Goal: Information Seeking & Learning: Compare options

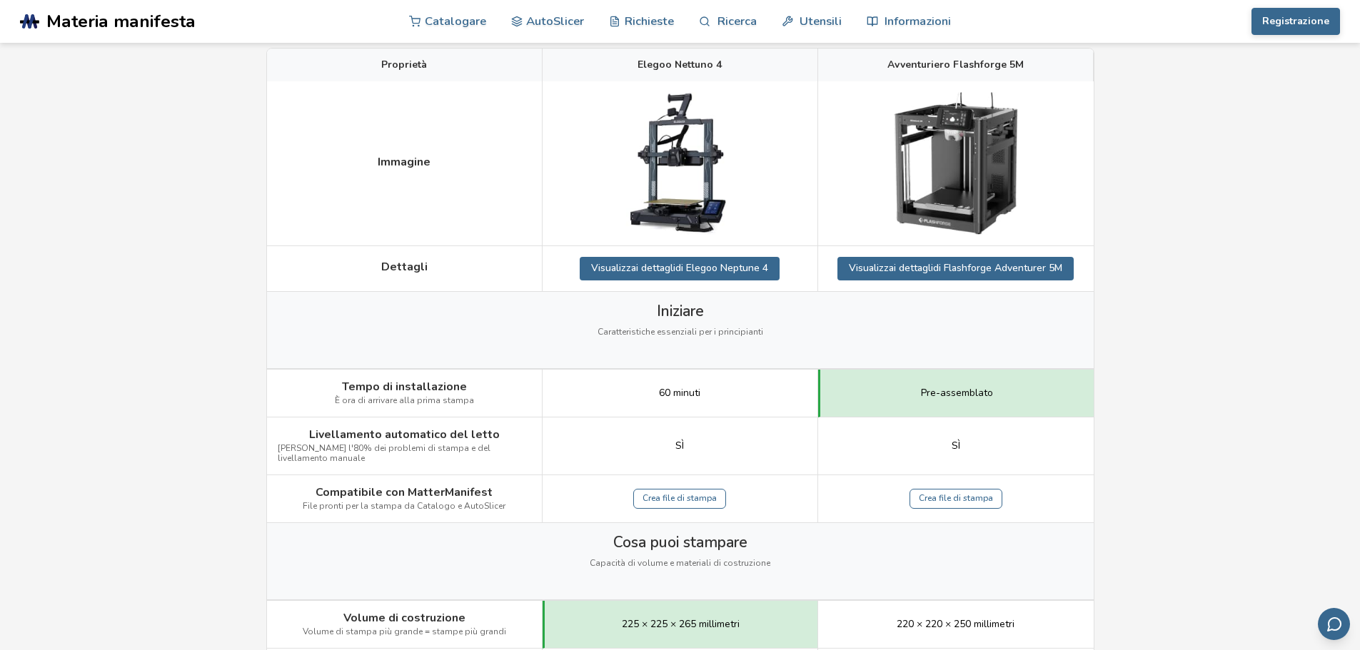
scroll to position [71, 0]
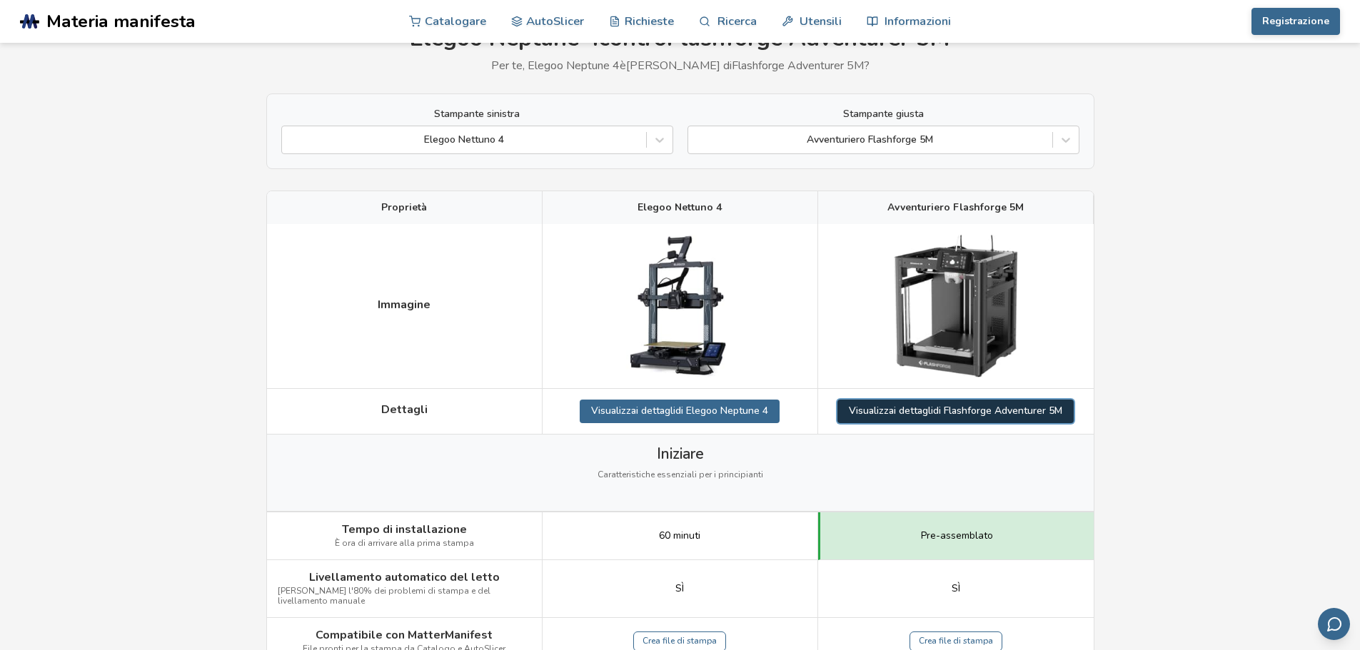
click at [920, 411] on font "i dettagli" at bounding box center [913, 411] width 39 height 14
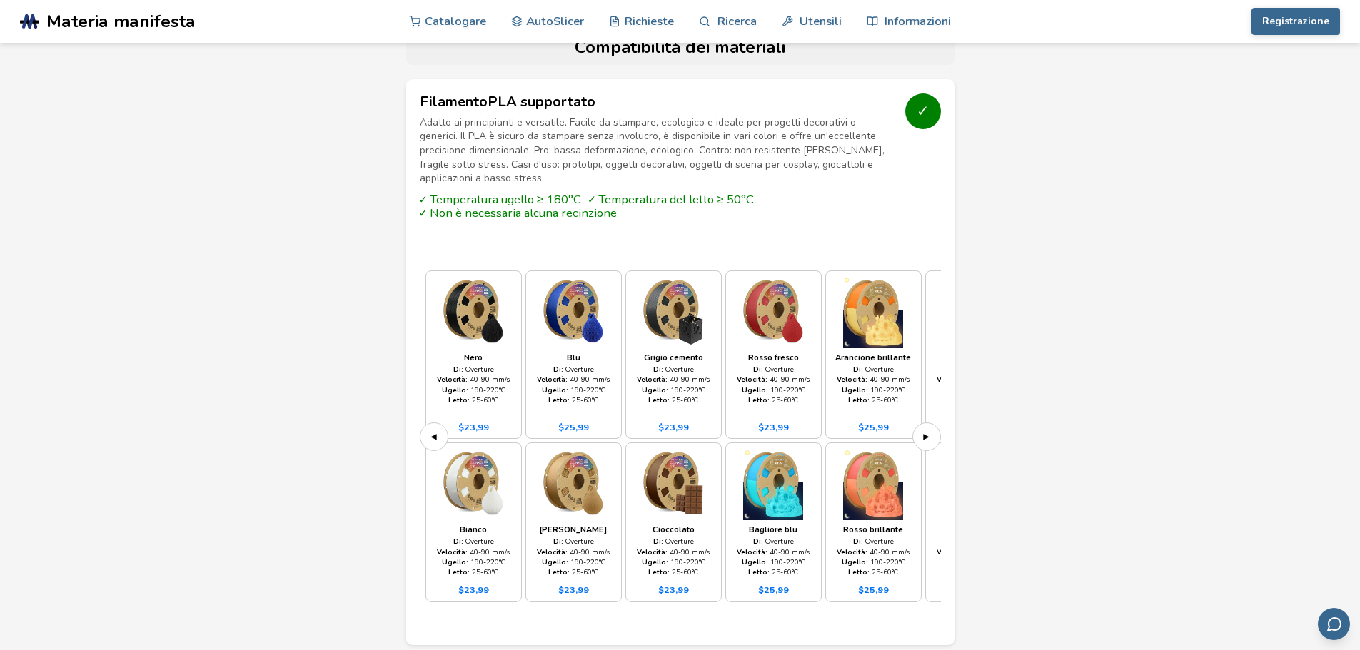
scroll to position [1285, 0]
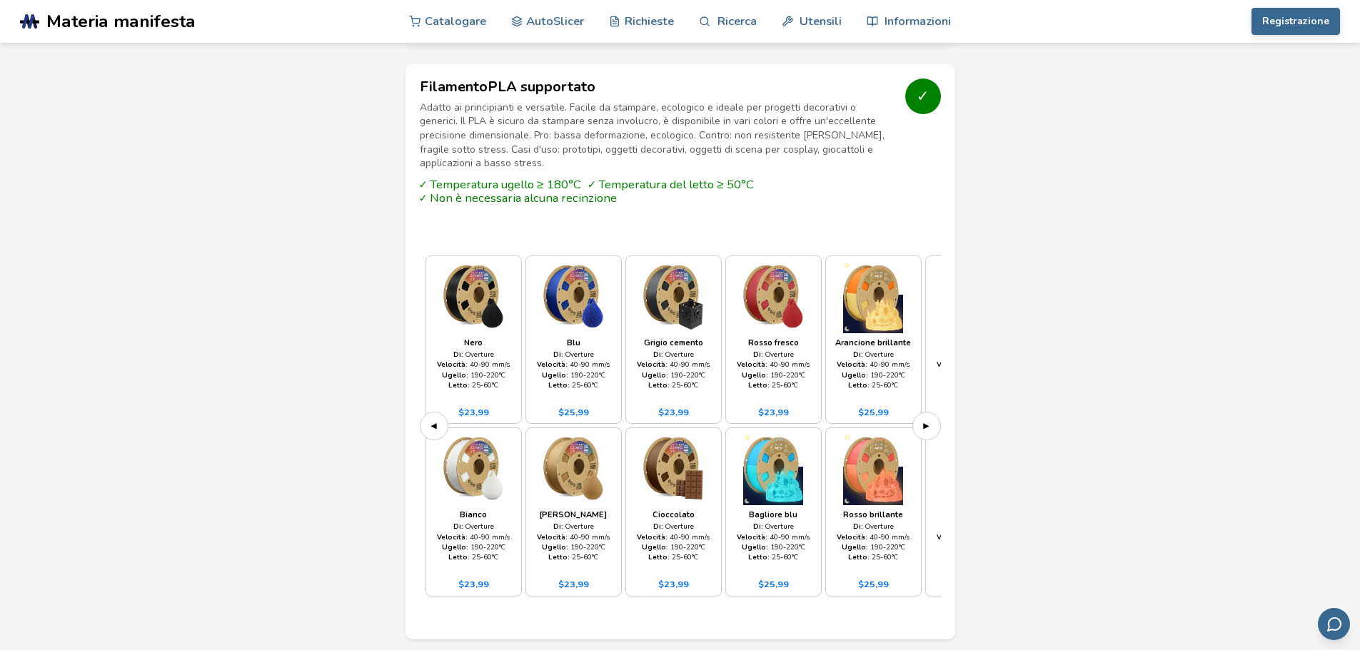
click at [930, 412] on button "▶" at bounding box center [926, 426] width 29 height 29
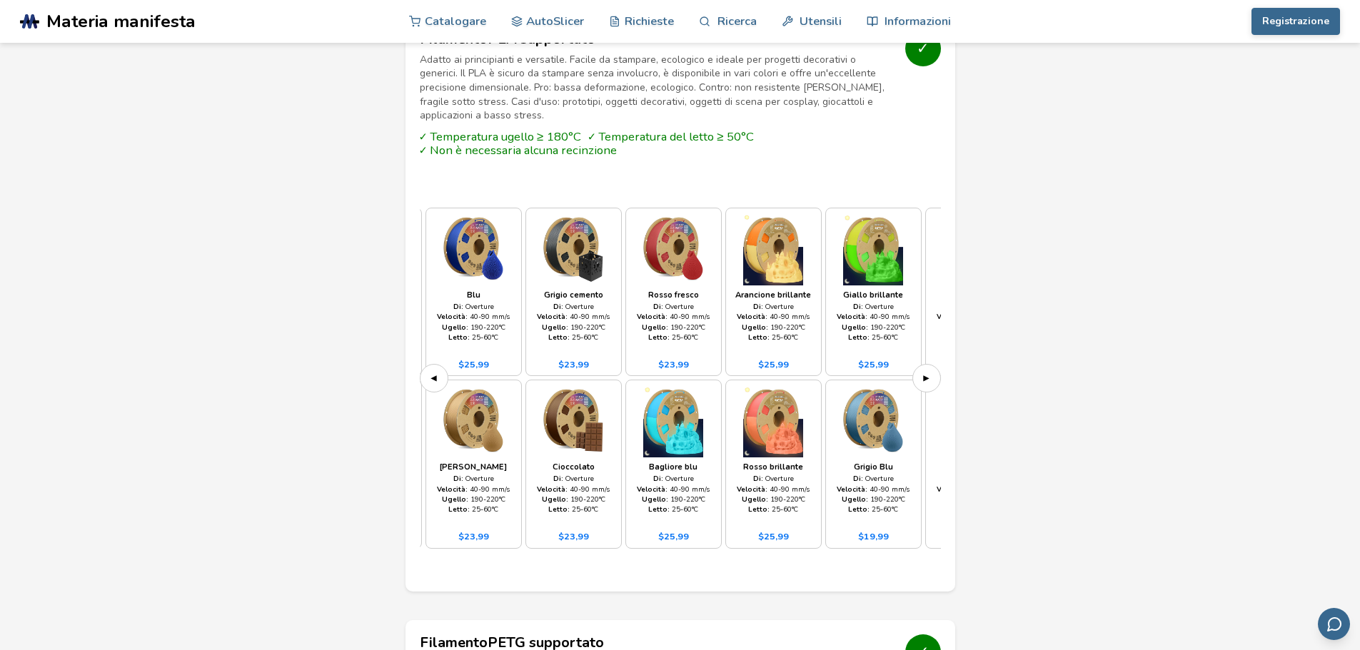
scroll to position [1357, 0]
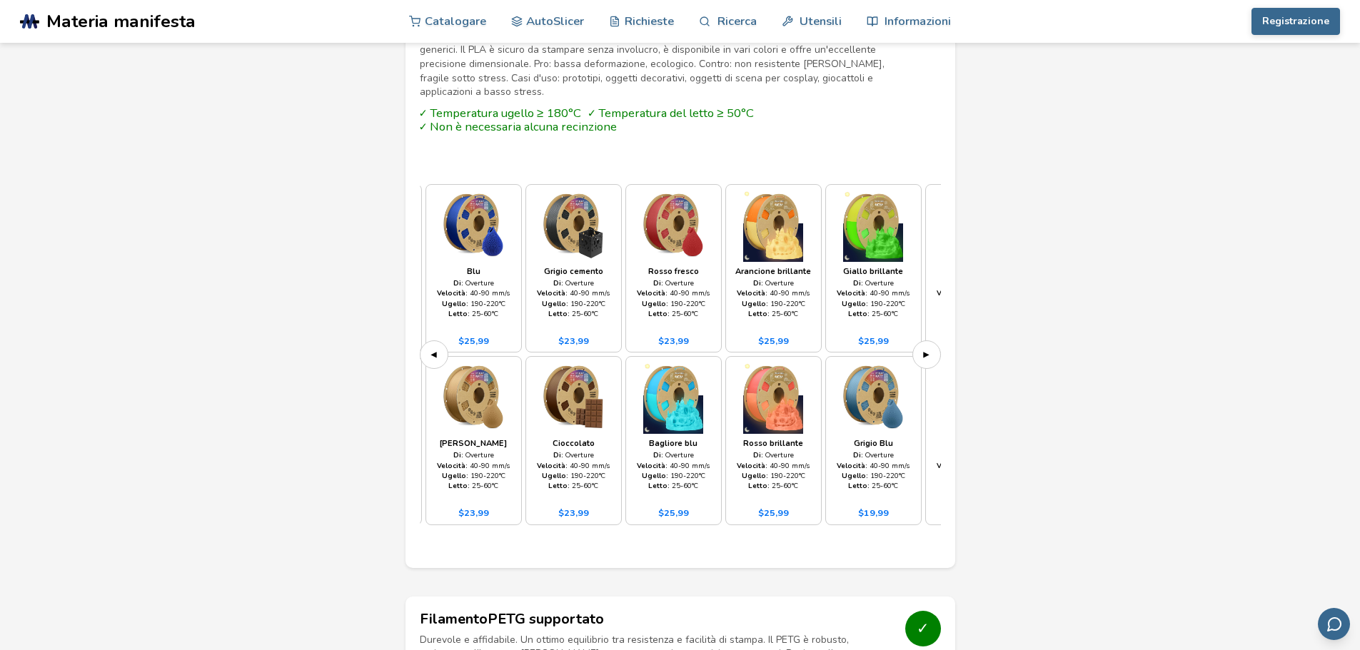
click at [928, 348] on font "▶" at bounding box center [926, 355] width 6 height 14
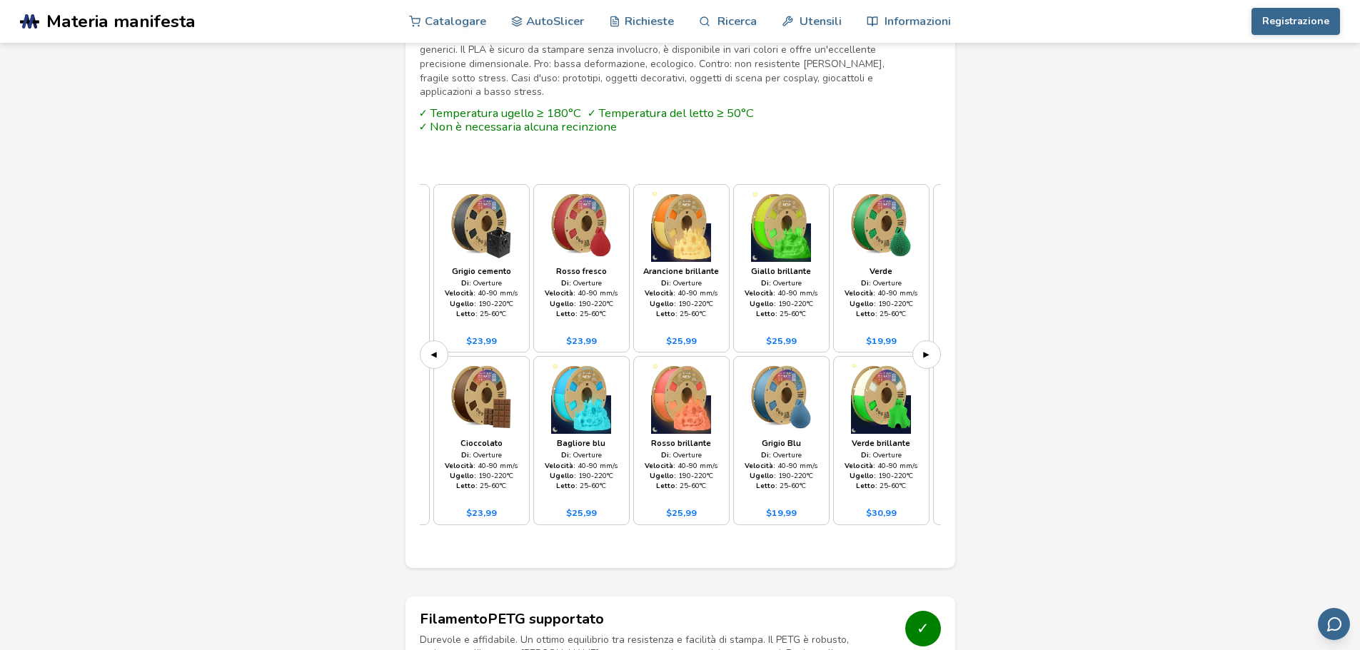
scroll to position [0, 200]
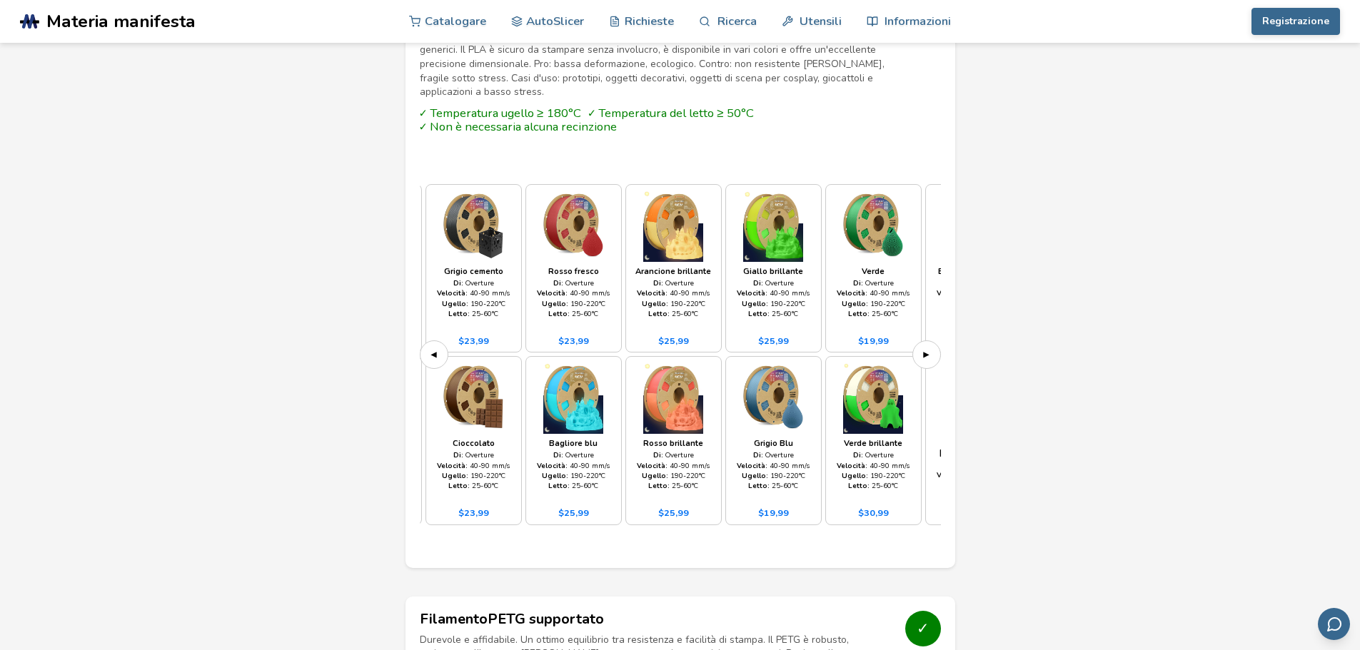
click at [930, 341] on button "▶" at bounding box center [926, 355] width 29 height 29
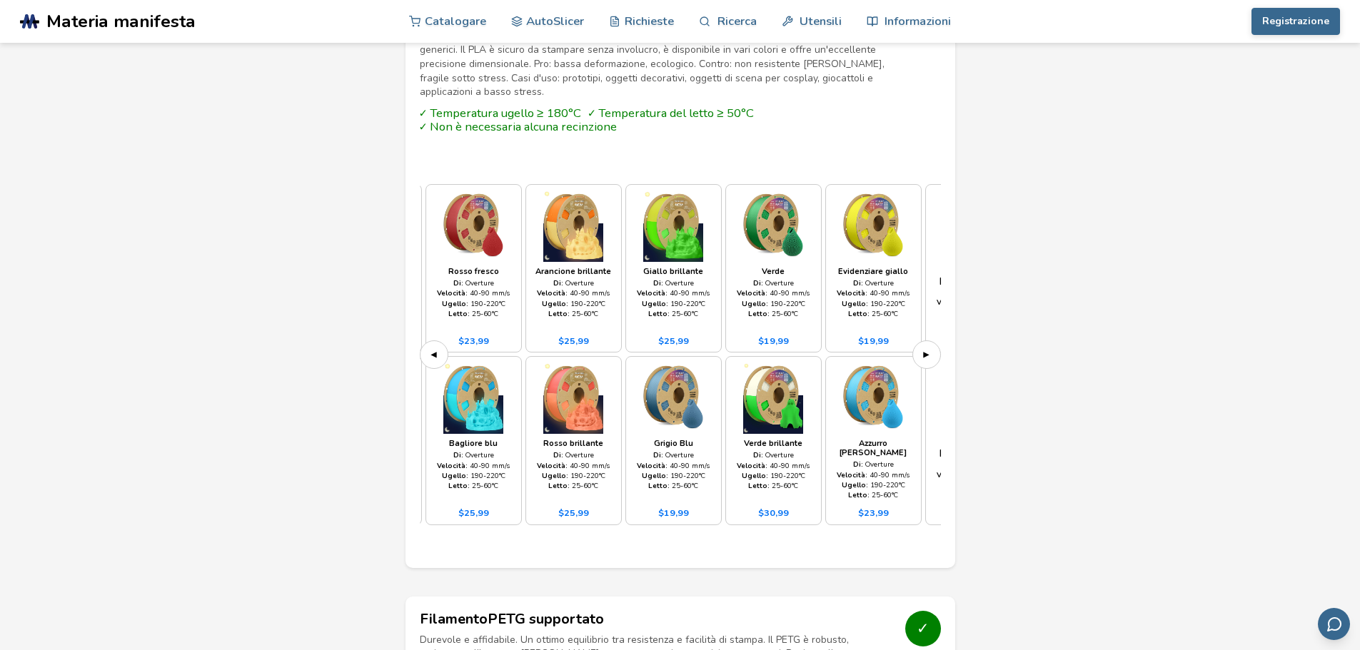
click at [930, 341] on button "▶" at bounding box center [926, 355] width 29 height 29
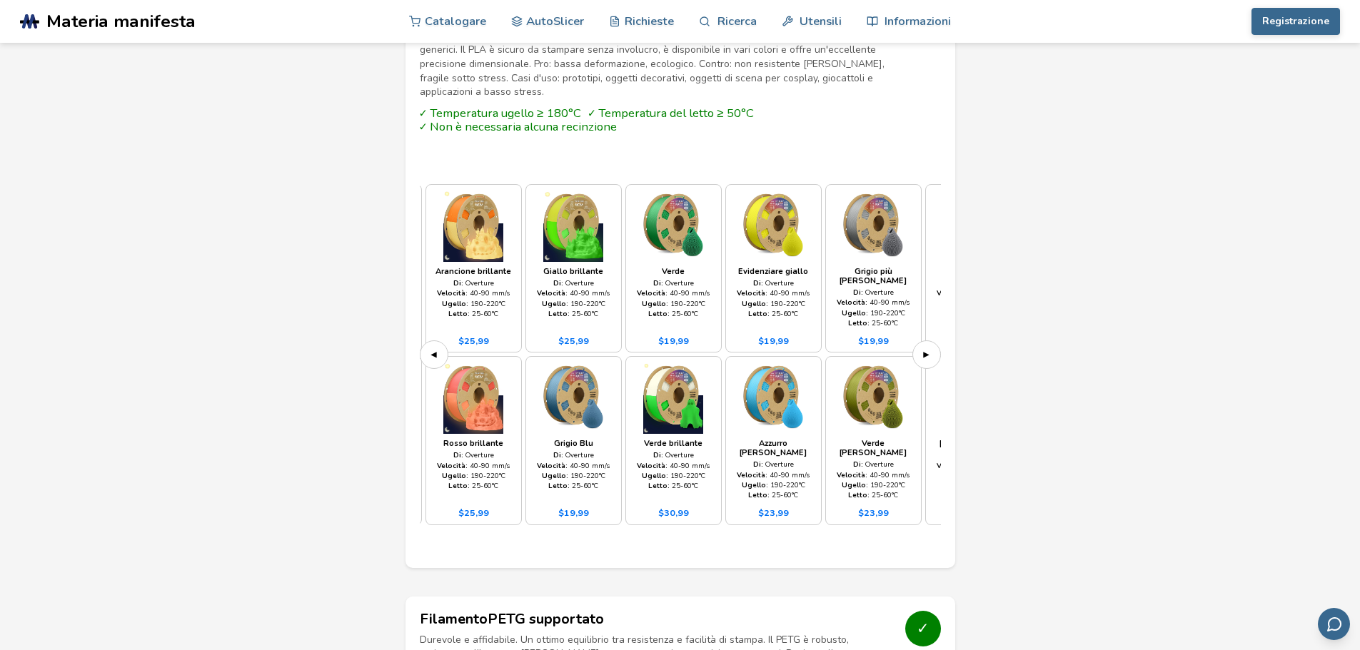
click at [930, 341] on button "▶" at bounding box center [926, 355] width 29 height 29
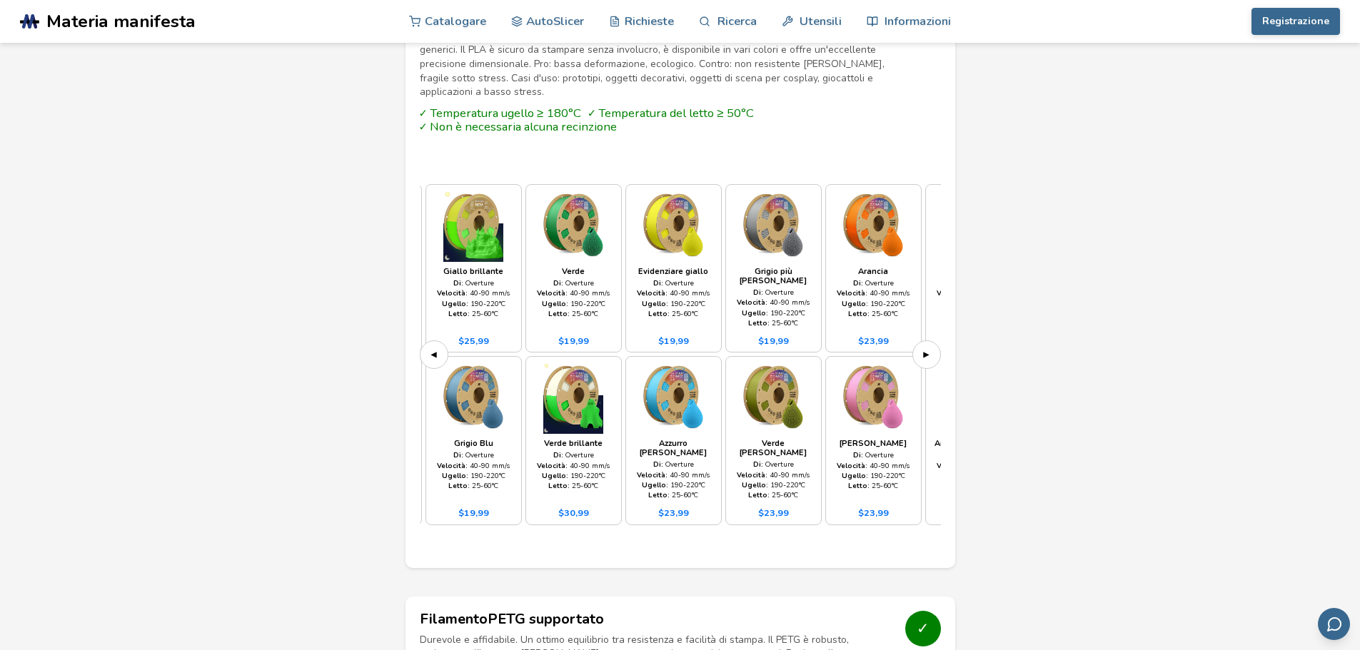
click at [930, 341] on button "▶" at bounding box center [926, 355] width 29 height 29
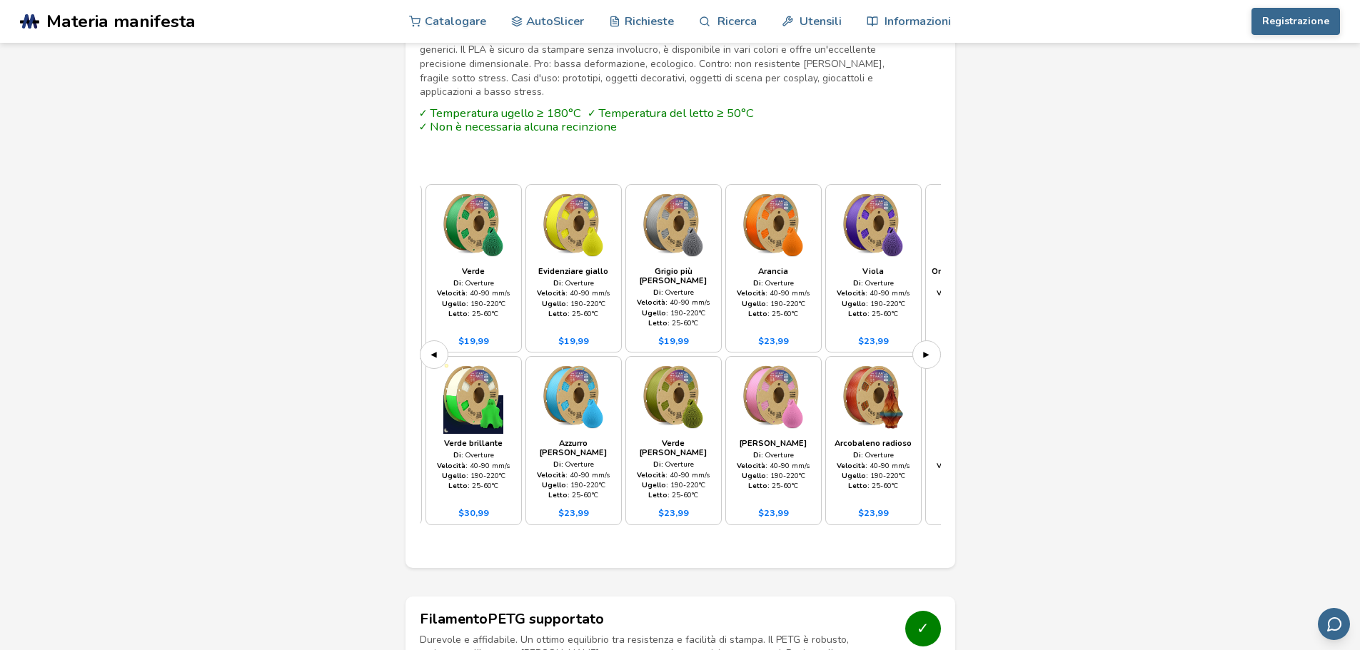
click at [930, 341] on button "▶" at bounding box center [926, 355] width 29 height 29
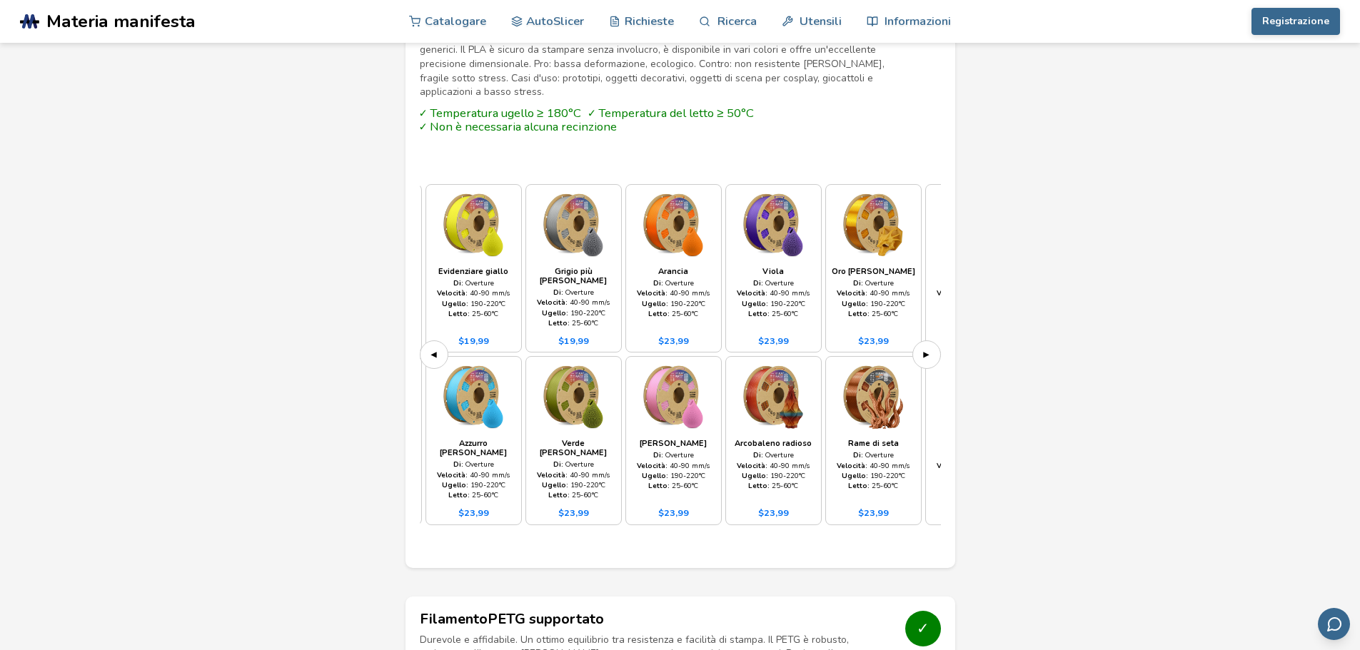
click at [929, 348] on font "▶" at bounding box center [926, 355] width 6 height 14
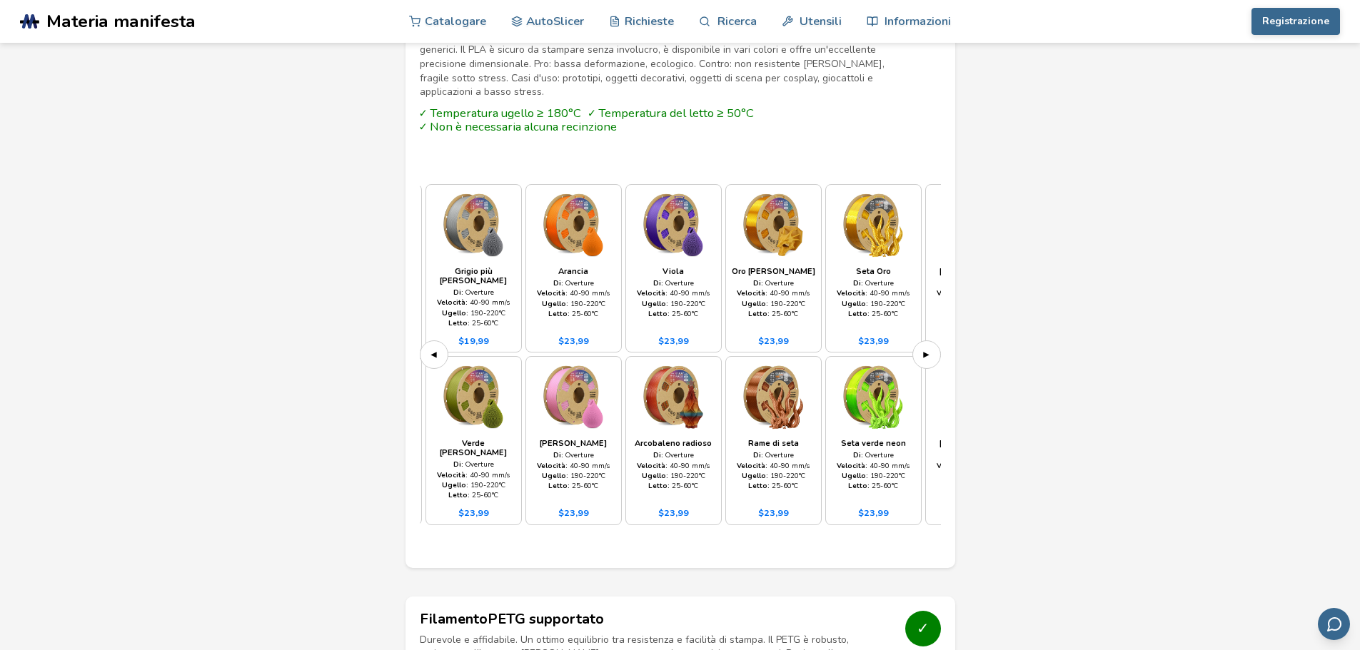
click at [927, 348] on font "▶" at bounding box center [926, 355] width 6 height 14
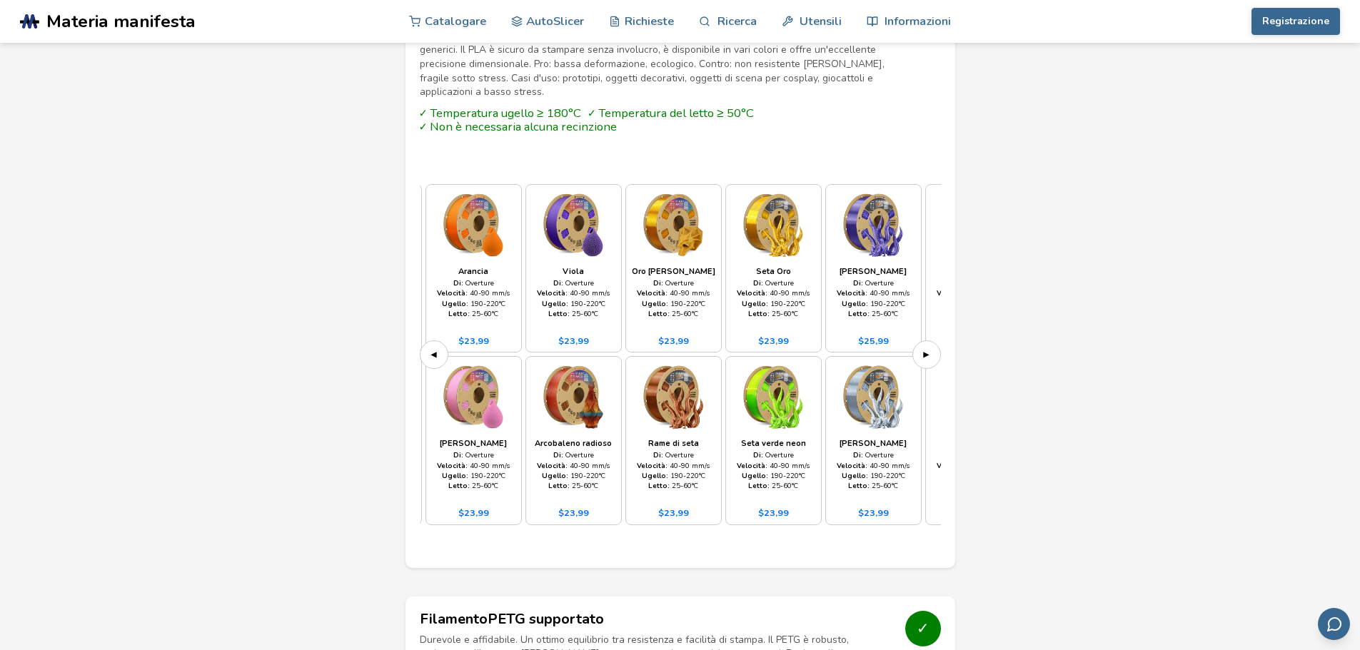
click at [927, 348] on font "▶" at bounding box center [926, 355] width 6 height 14
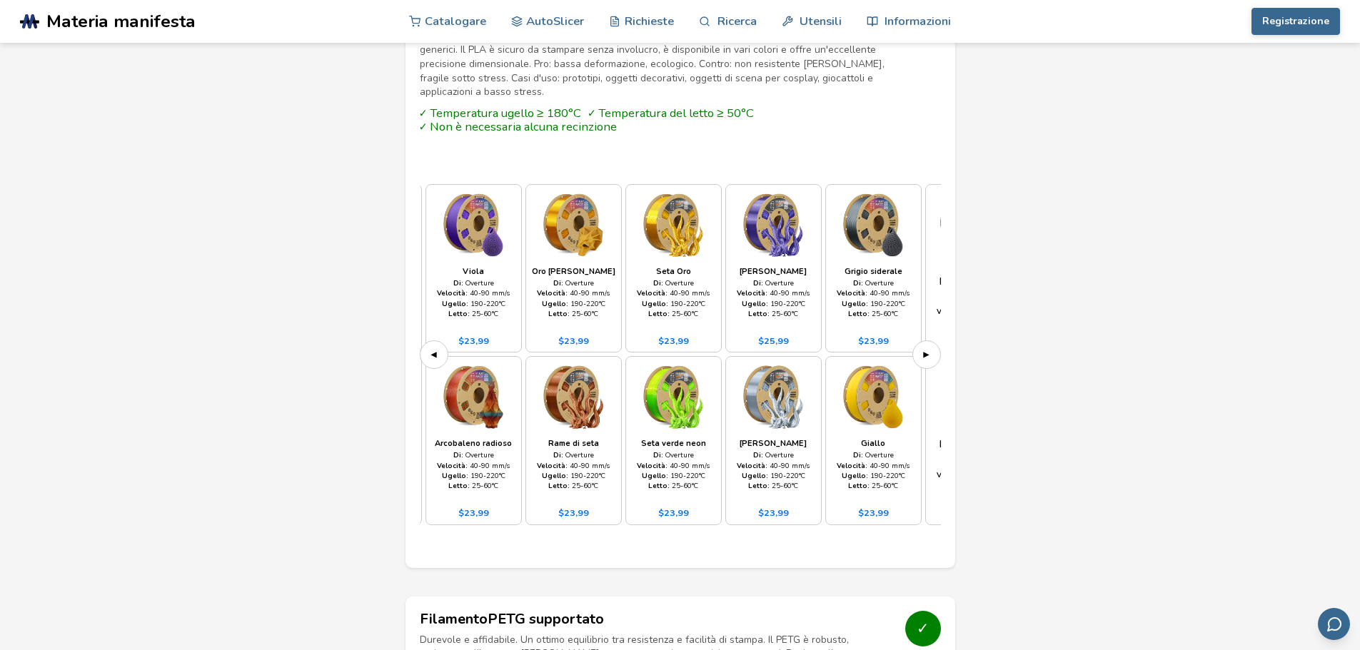
click at [927, 348] on font "▶" at bounding box center [926, 355] width 6 height 14
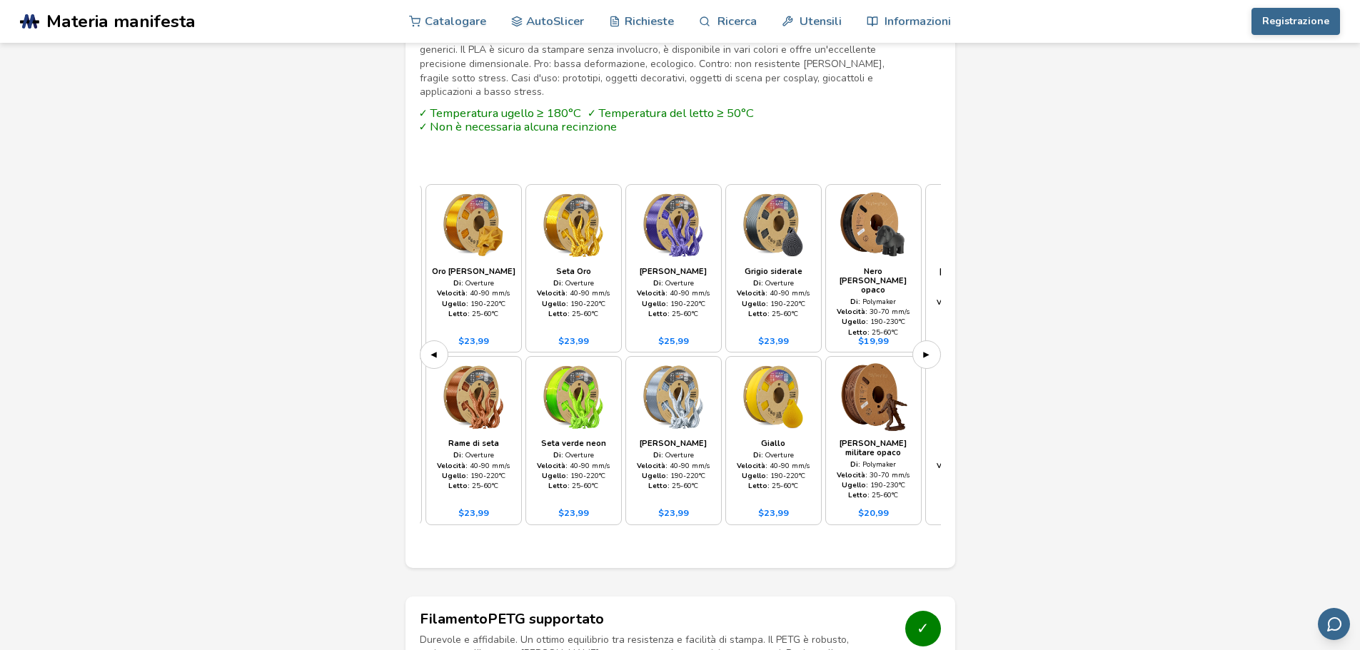
click at [927, 348] on font "▶" at bounding box center [926, 355] width 6 height 14
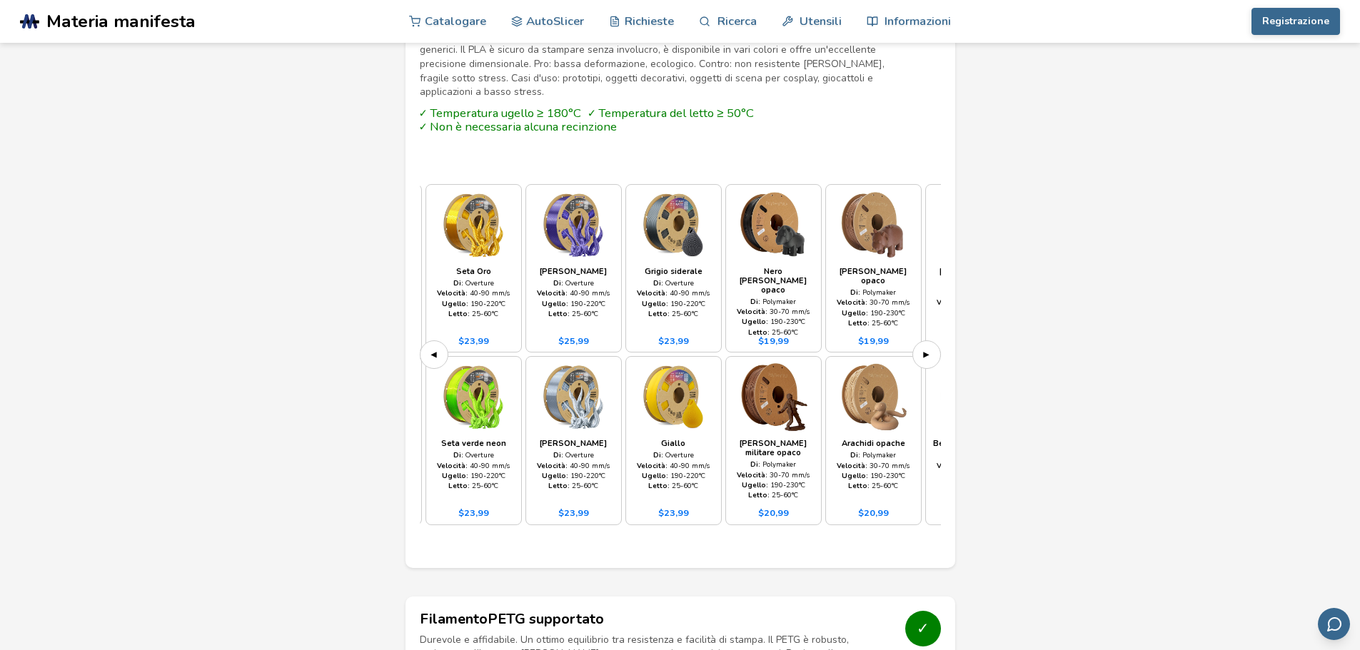
click at [927, 348] on font "▶" at bounding box center [926, 355] width 6 height 14
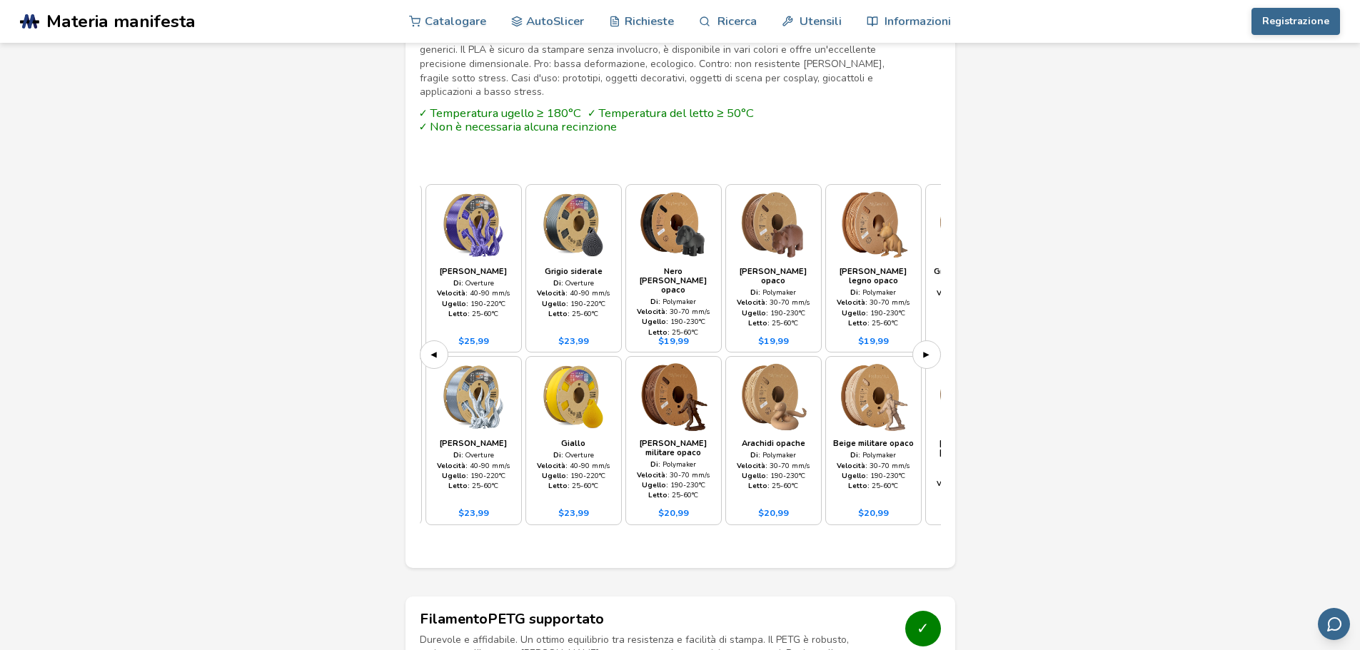
click at [927, 348] on font "▶" at bounding box center [926, 355] width 6 height 14
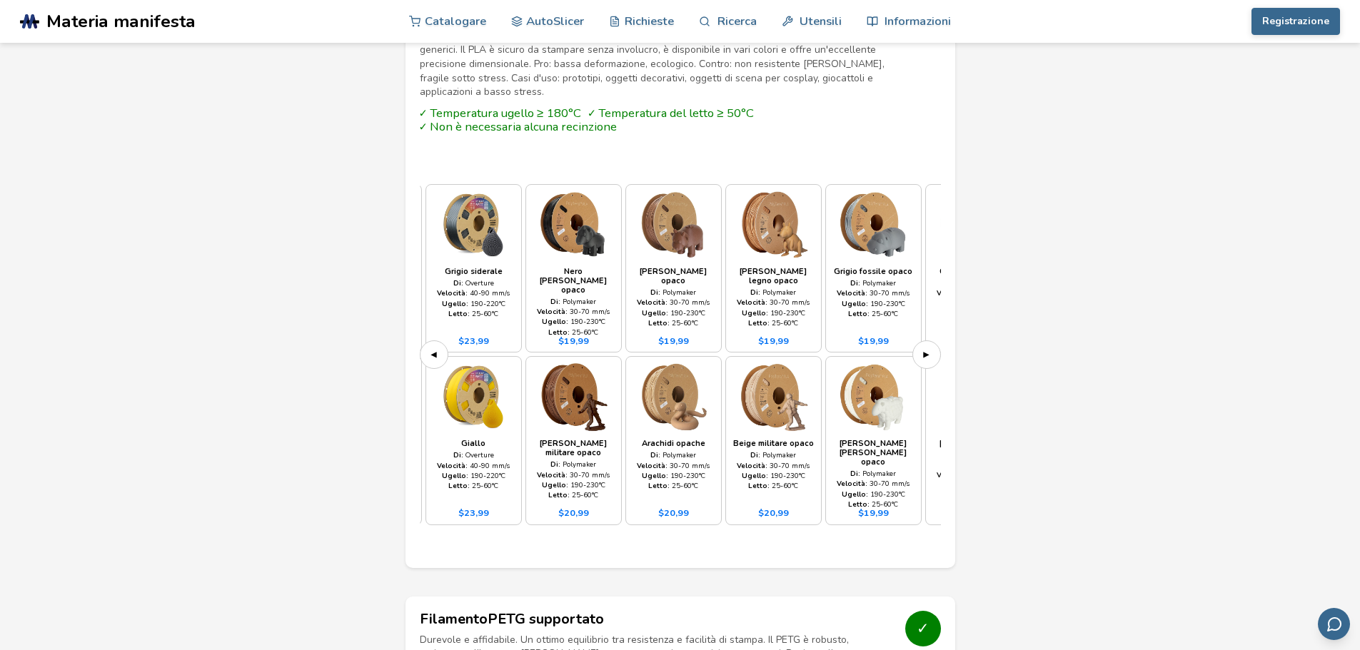
click at [927, 348] on font "▶" at bounding box center [926, 355] width 6 height 14
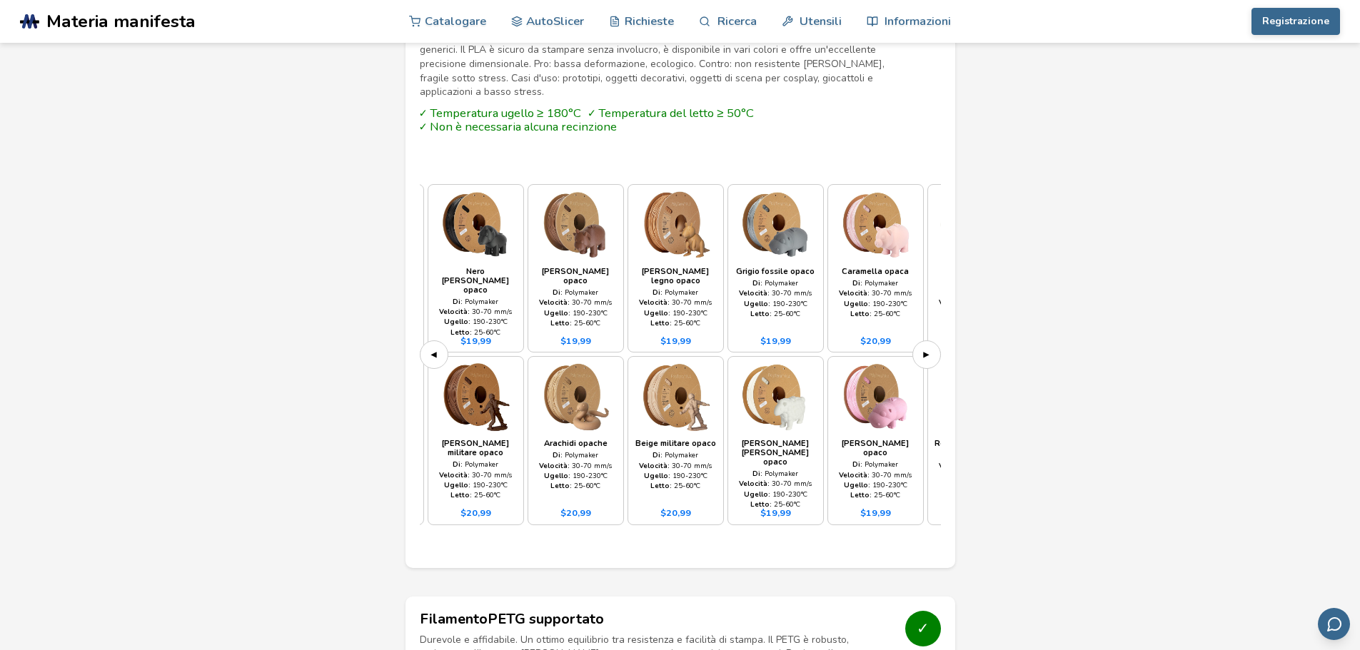
click at [927, 348] on font "▶" at bounding box center [926, 355] width 6 height 14
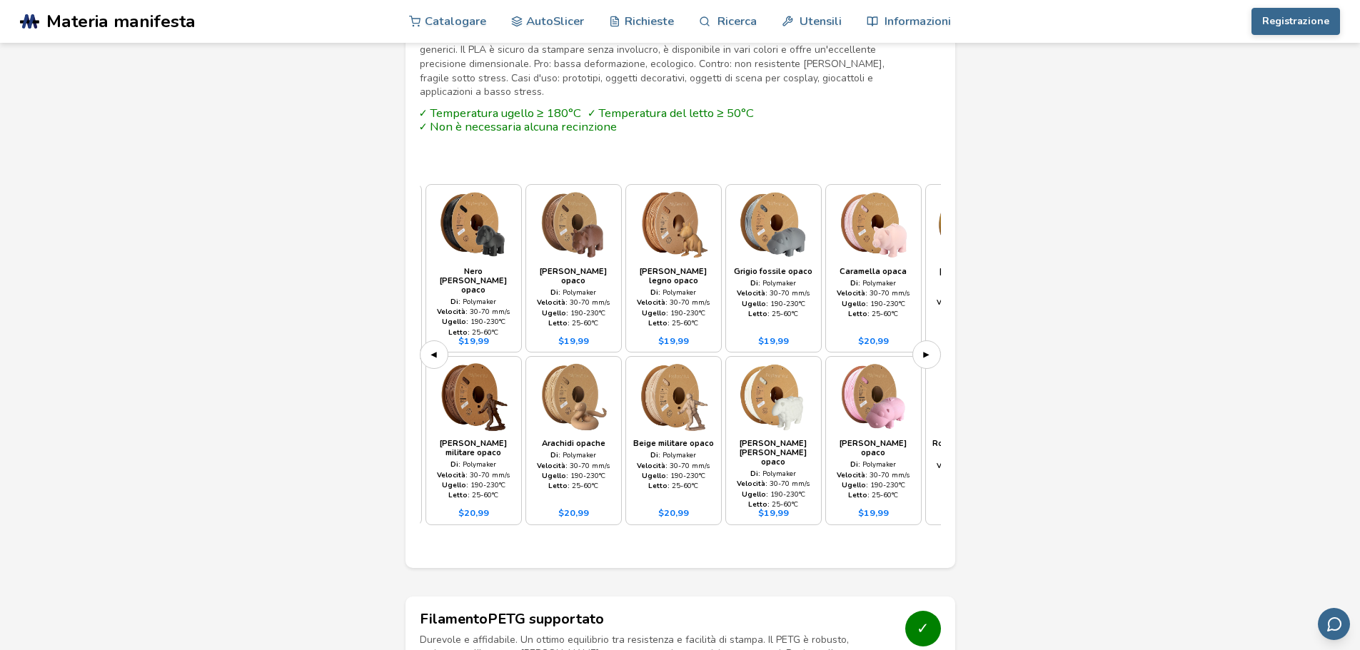
scroll to position [0, 1599]
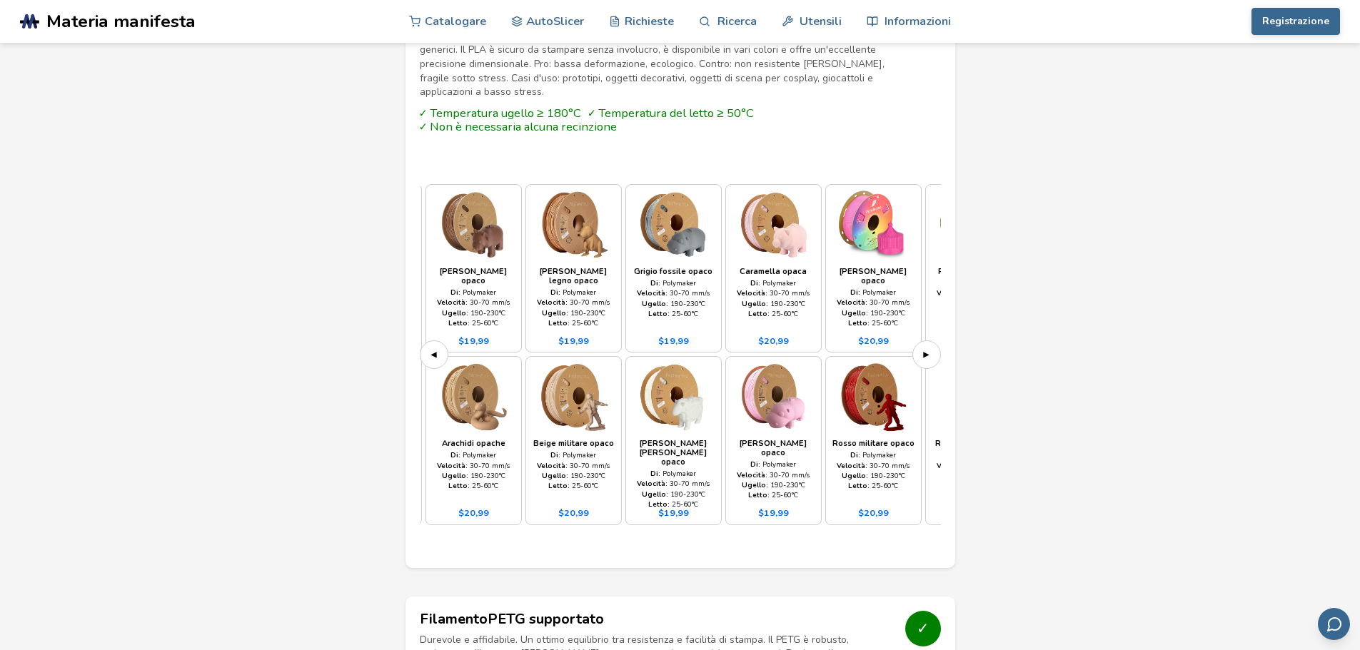
click at [927, 348] on font "▶" at bounding box center [926, 355] width 6 height 14
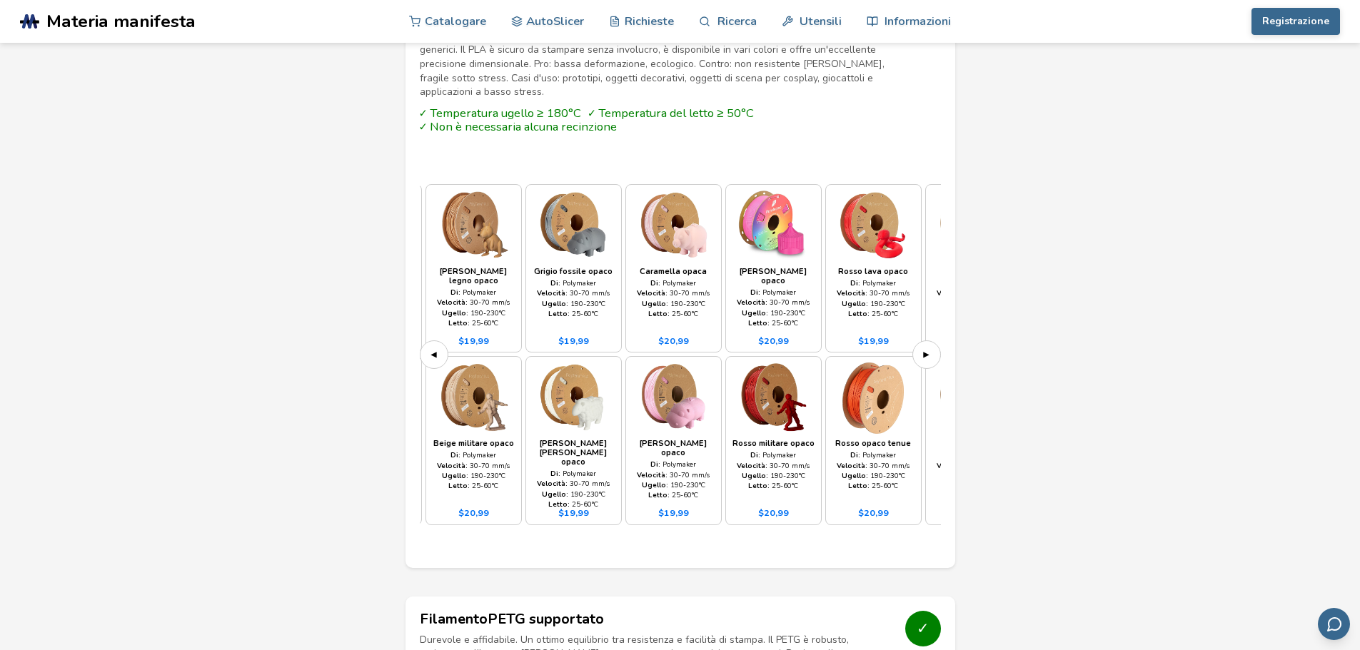
click at [927, 348] on font "▶" at bounding box center [926, 355] width 6 height 14
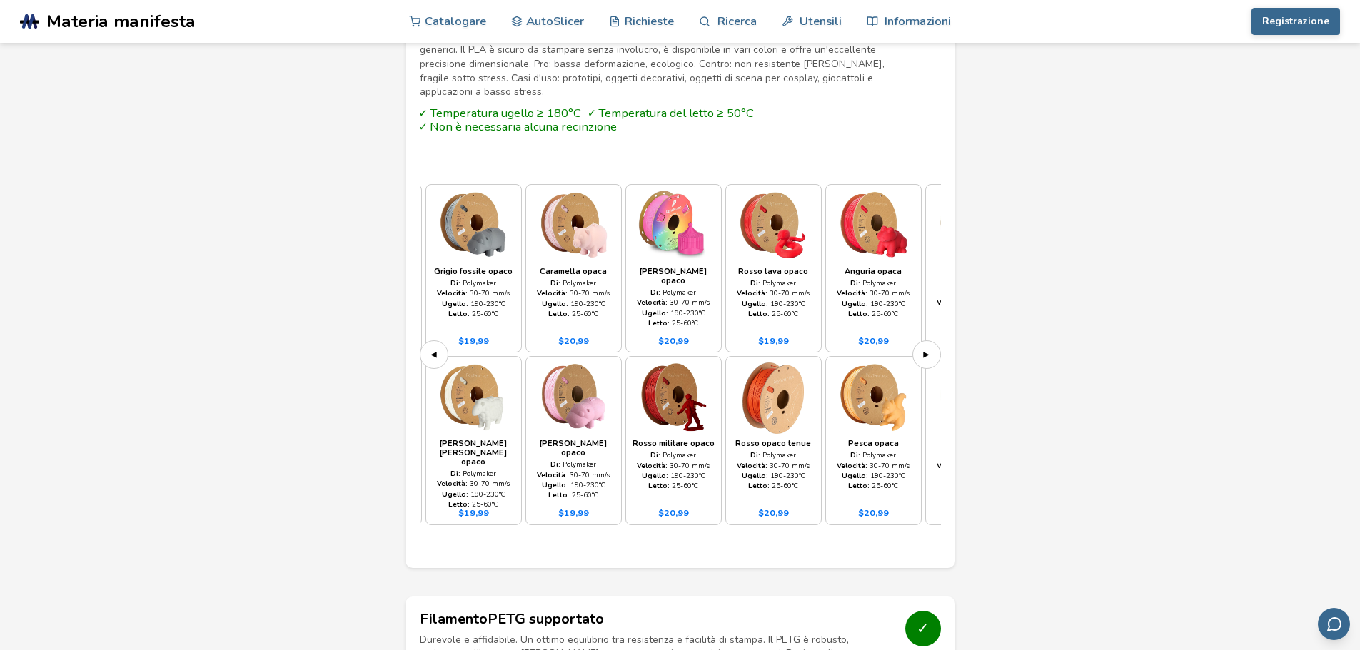
click at [927, 348] on font "▶" at bounding box center [926, 355] width 6 height 14
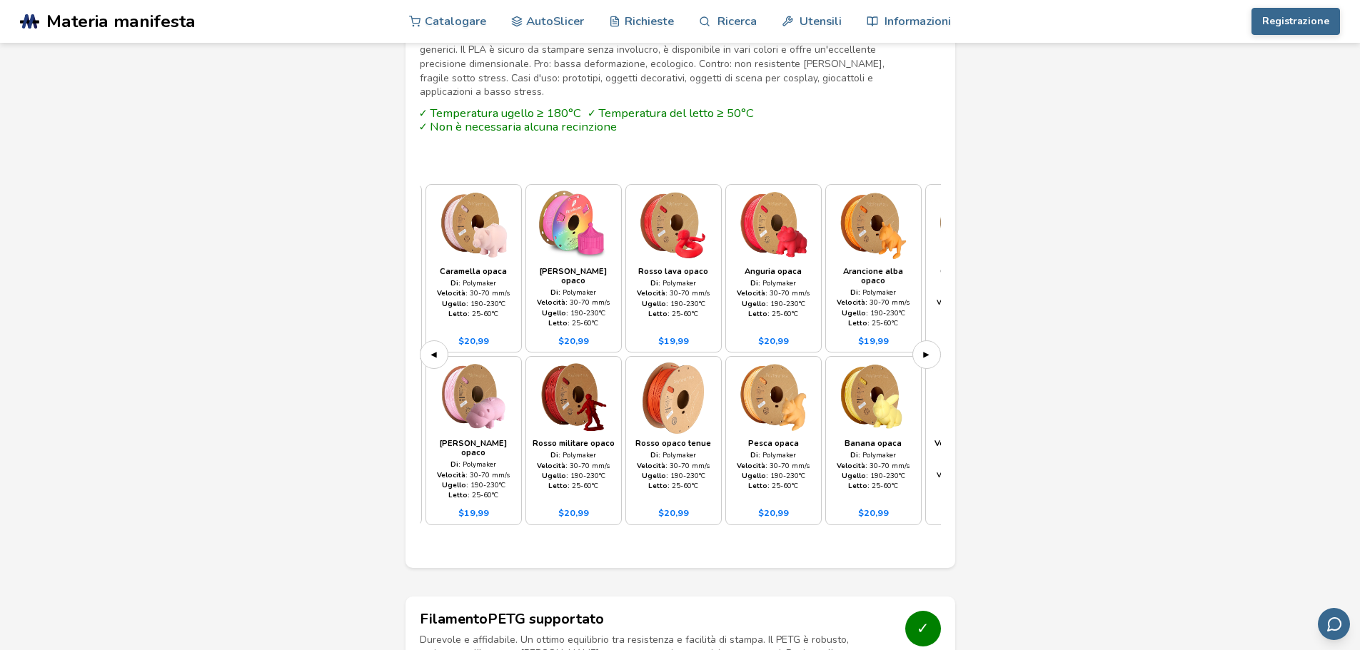
click at [927, 348] on font "▶" at bounding box center [926, 355] width 6 height 14
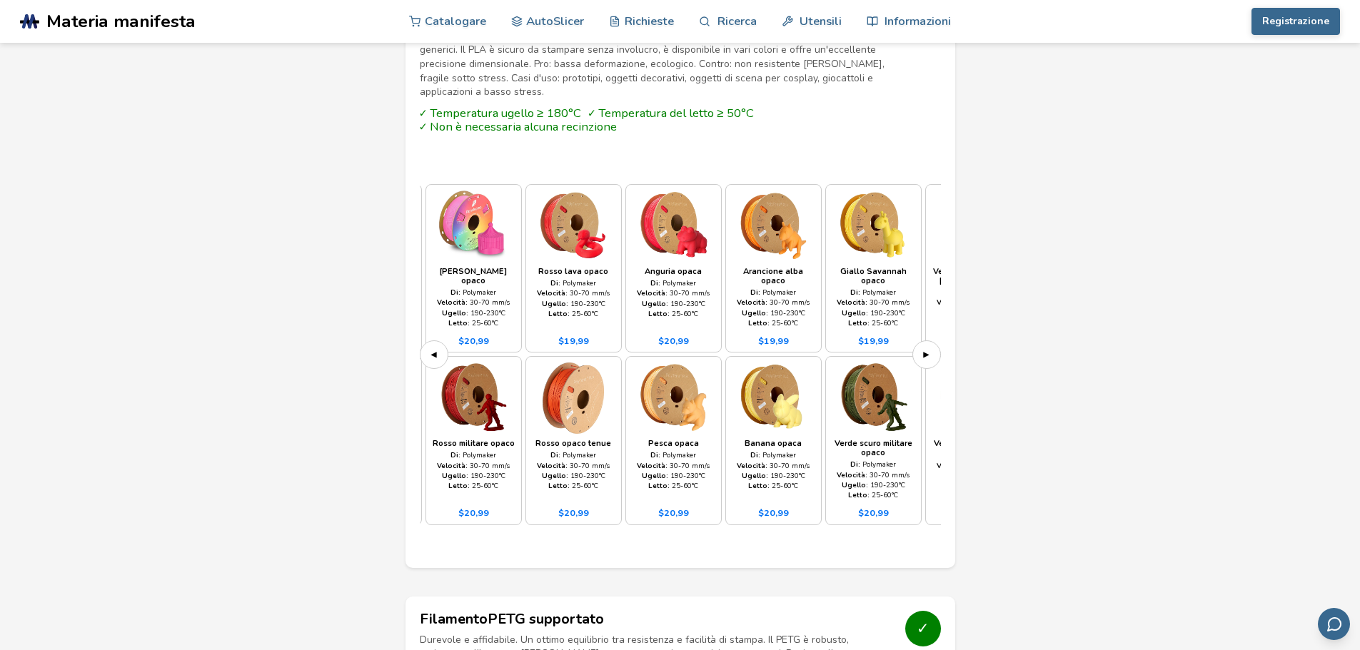
click at [927, 348] on font "▶" at bounding box center [926, 355] width 6 height 14
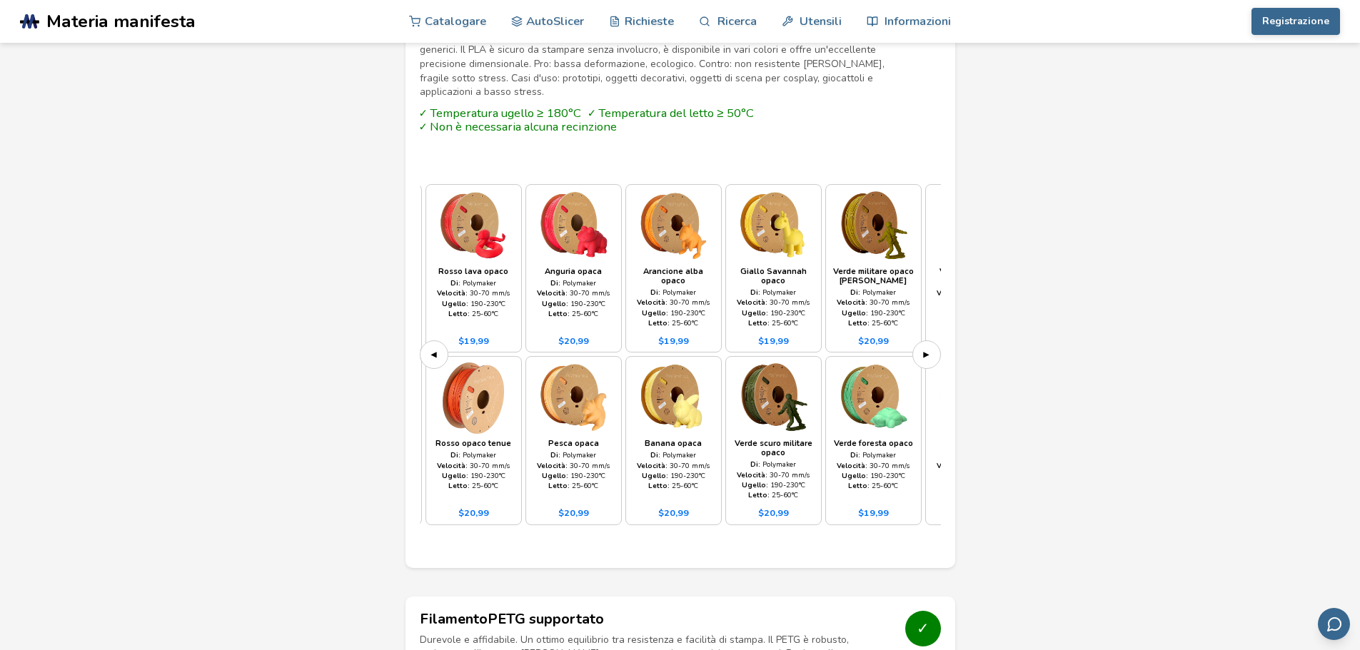
click at [927, 348] on font "▶" at bounding box center [926, 355] width 6 height 14
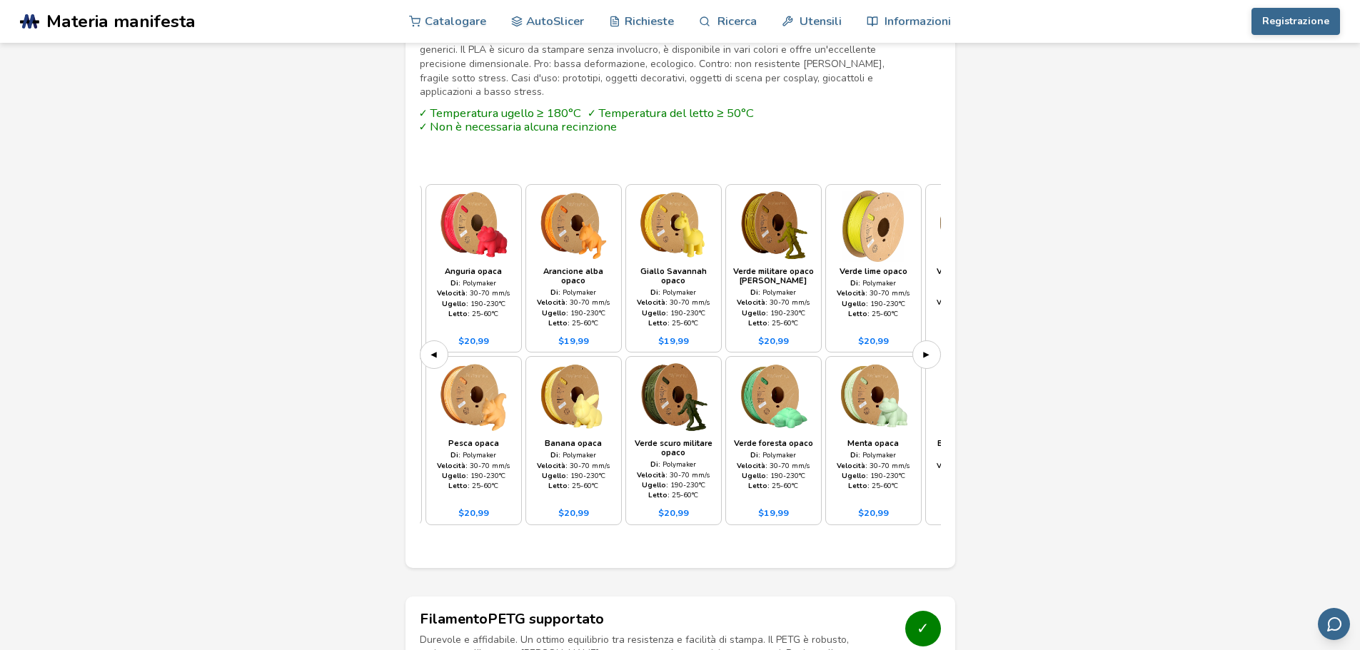
click at [927, 348] on font "▶" at bounding box center [926, 355] width 6 height 14
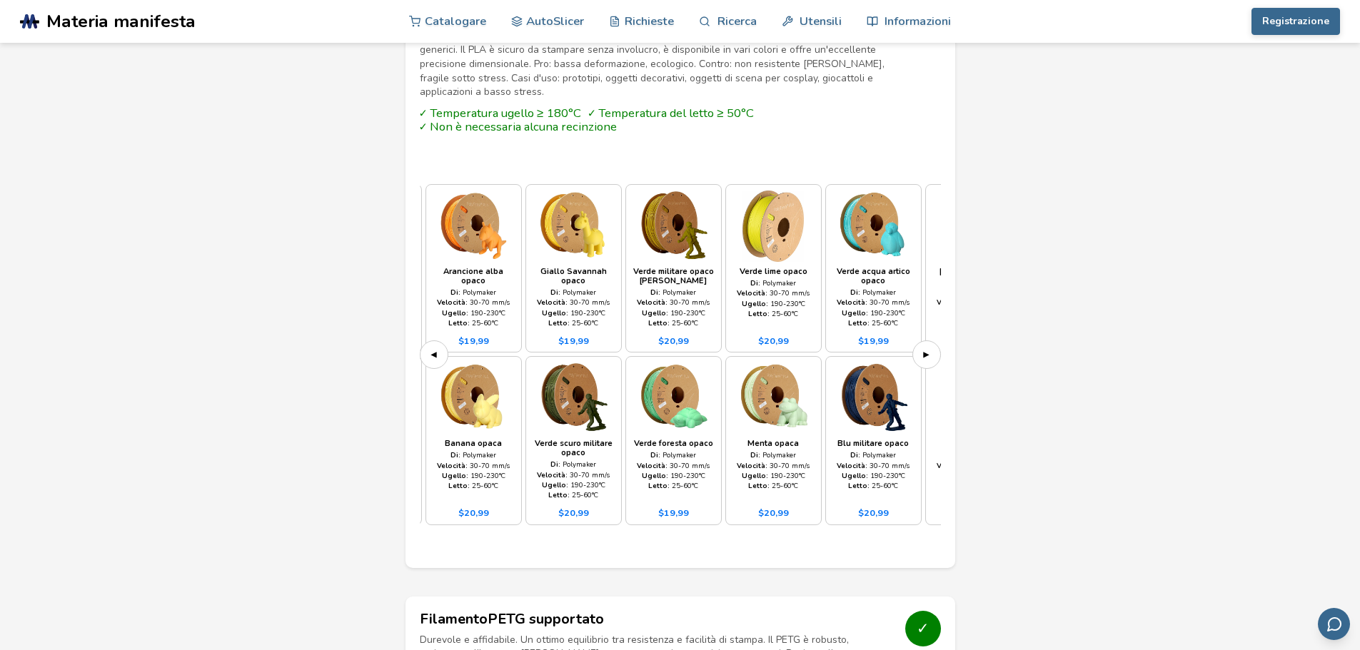
click at [927, 348] on font "▶" at bounding box center [926, 355] width 6 height 14
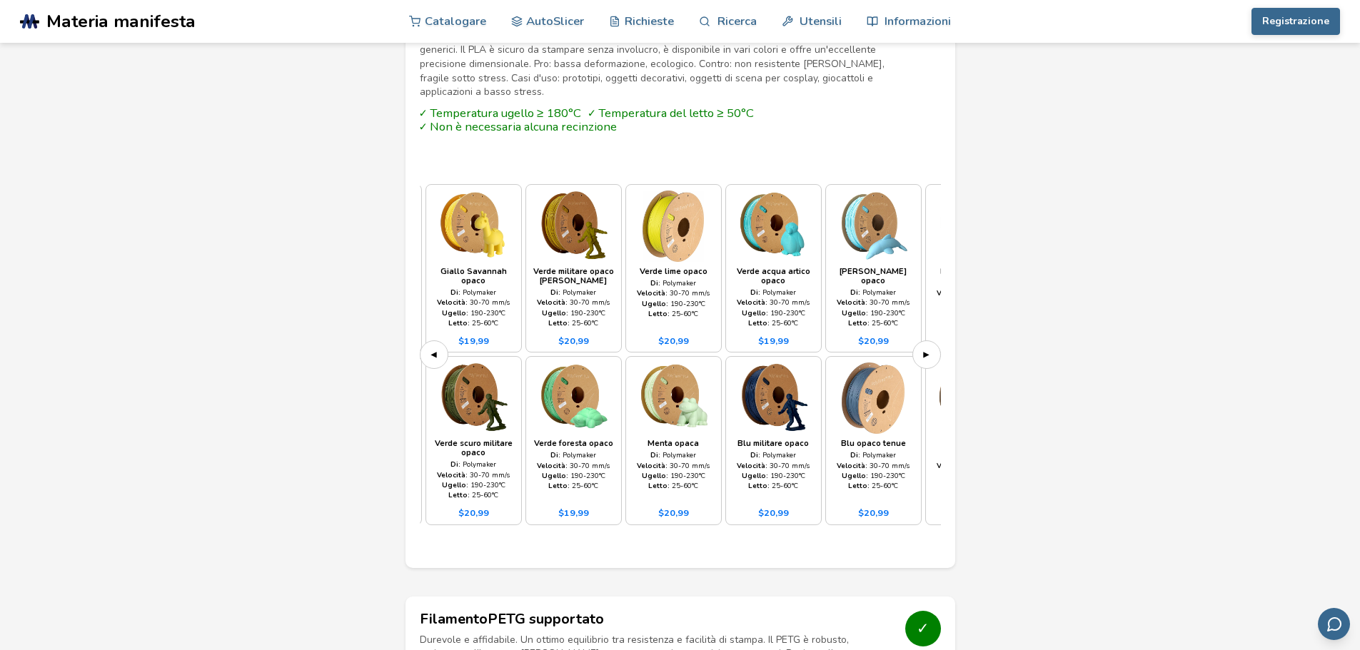
click at [927, 348] on font "▶" at bounding box center [926, 355] width 6 height 14
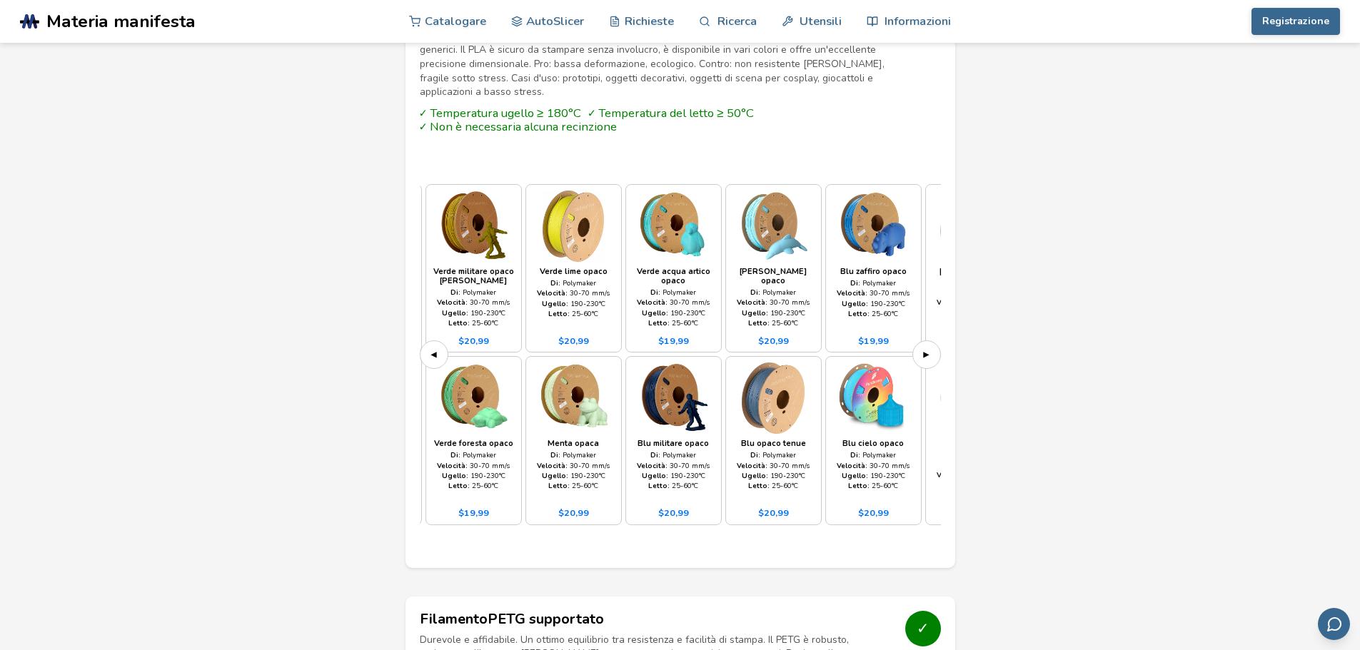
click at [927, 348] on font "▶" at bounding box center [926, 355] width 6 height 14
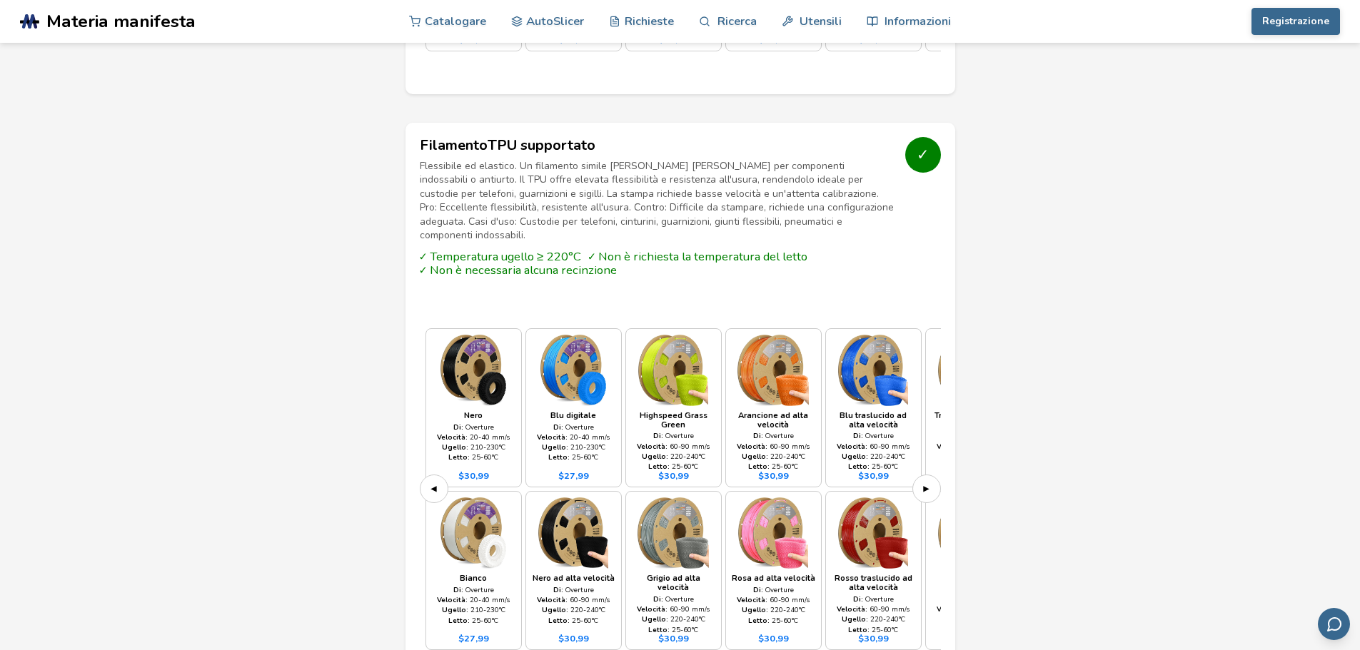
scroll to position [2428, 0]
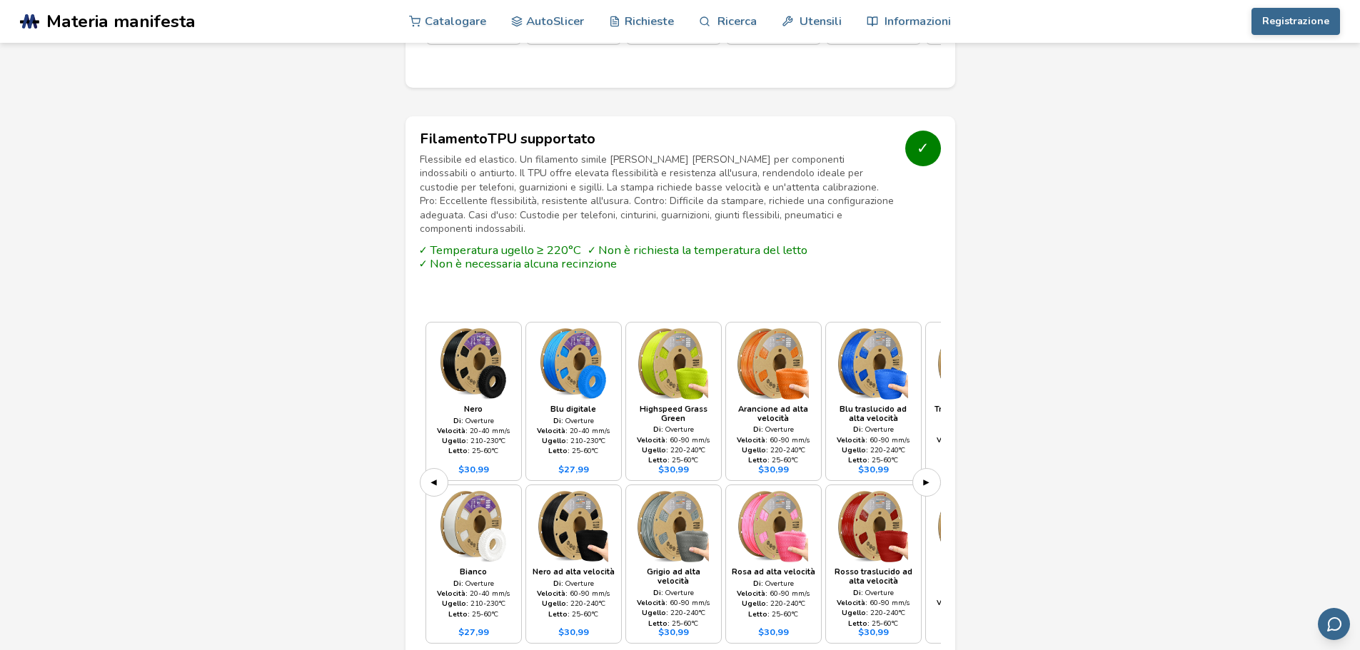
click at [680, 328] on img at bounding box center [674, 363] width 84 height 71
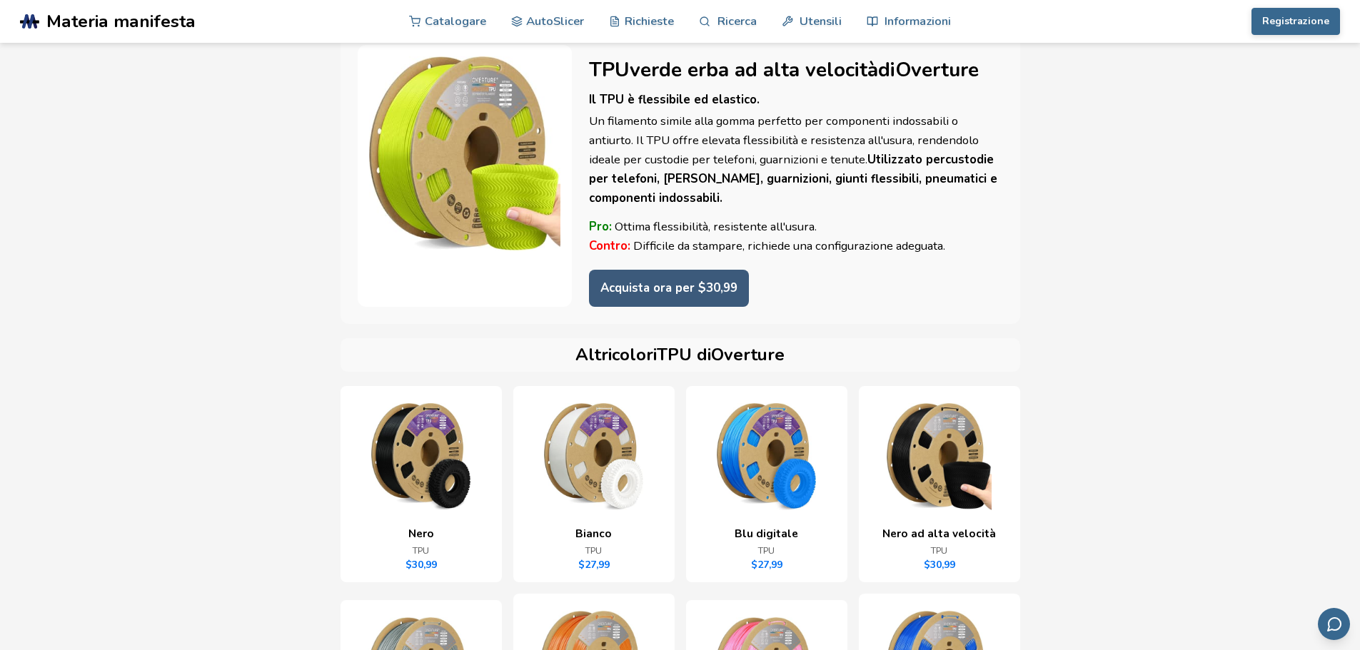
scroll to position [71, 0]
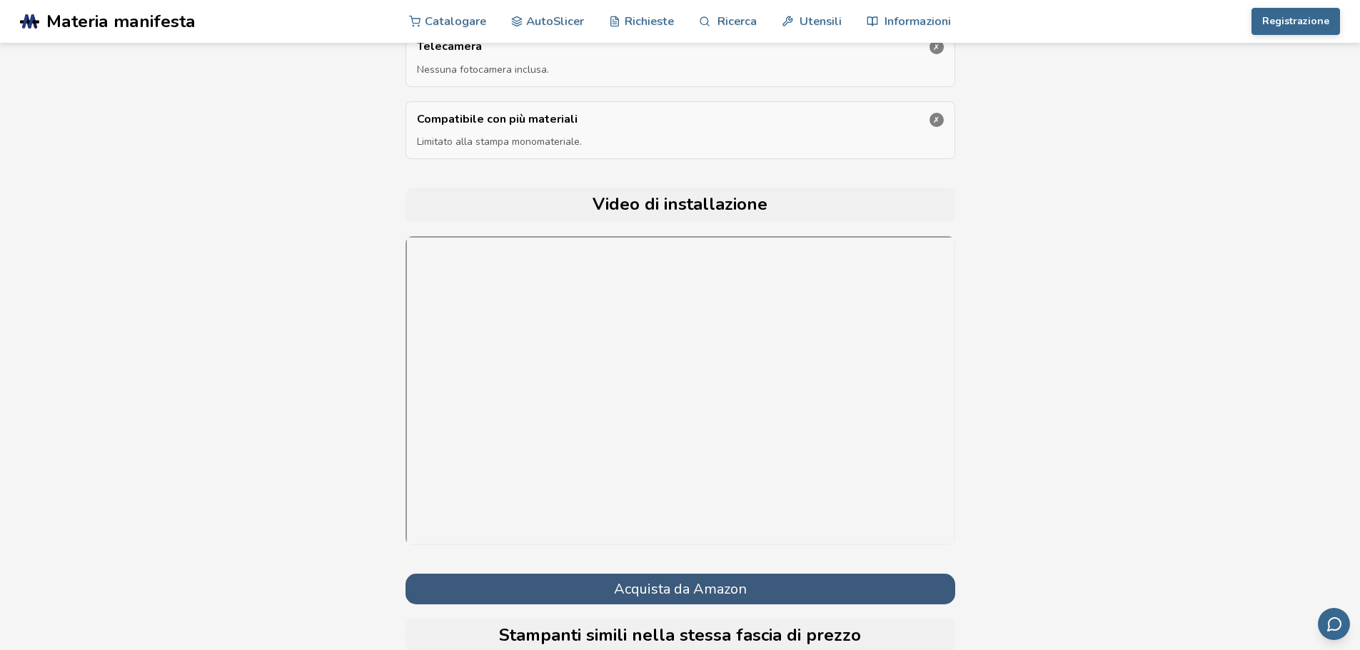
scroll to position [4000, 0]
